Goal: Find specific page/section: Find specific page/section

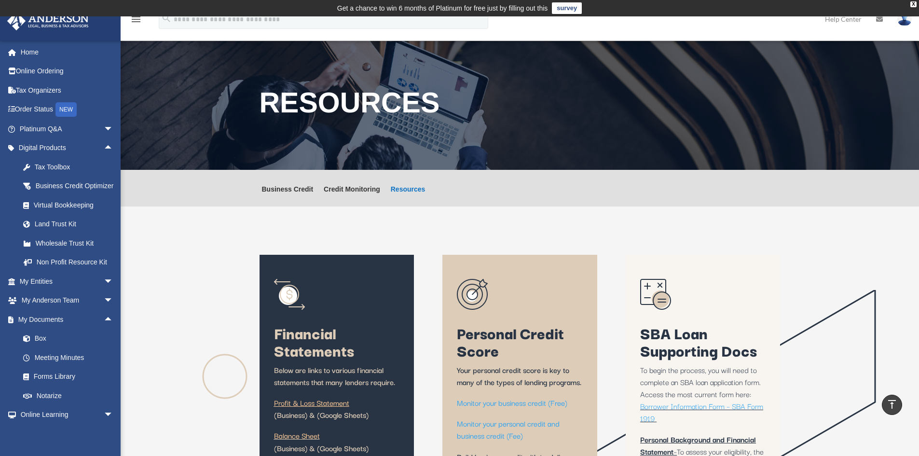
scroll to position [2654, 0]
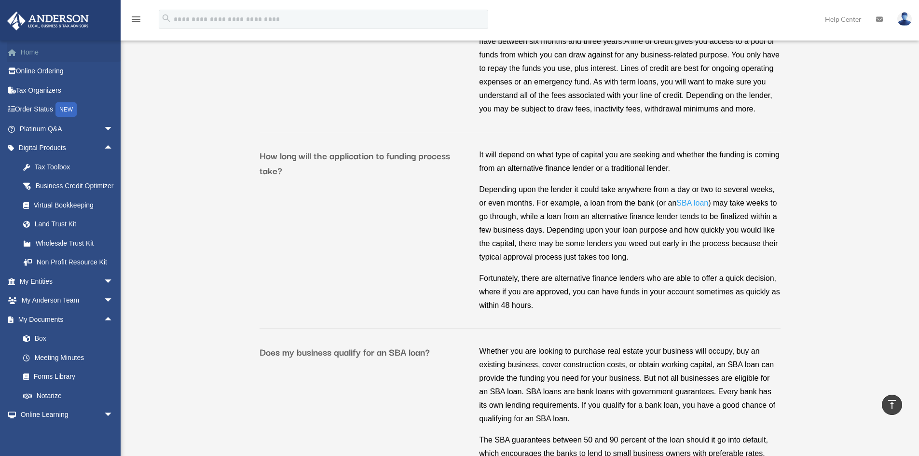
click at [29, 45] on link "Home" at bounding box center [67, 51] width 121 height 19
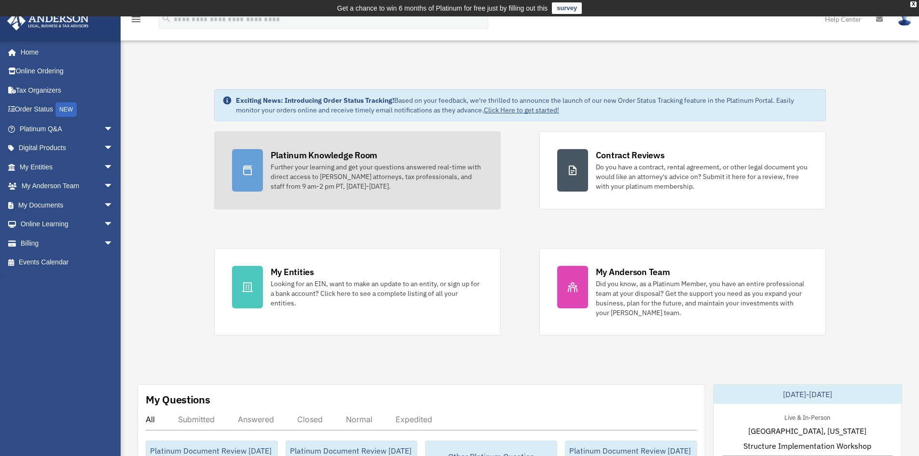
click at [361, 158] on div "Platinum Knowledge Room" at bounding box center [324, 155] width 107 height 12
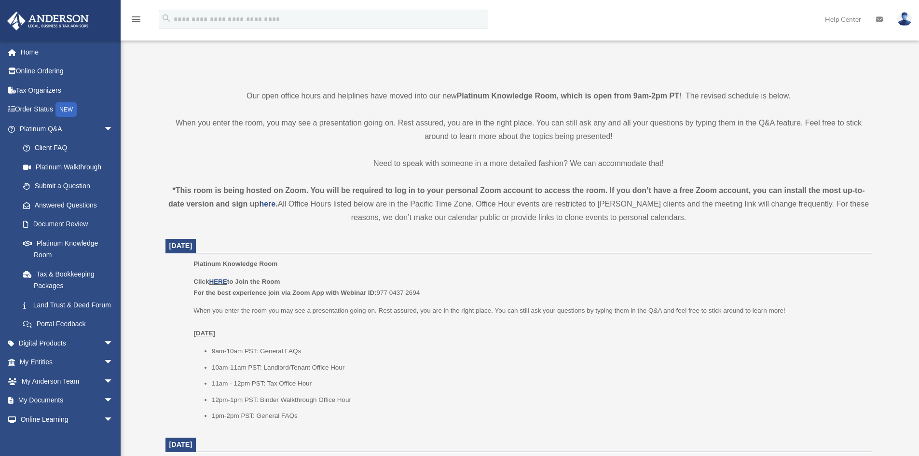
scroll to position [241, 0]
